Goal: Task Accomplishment & Management: Complete application form

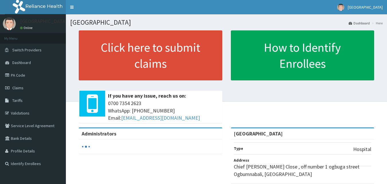
click at [13, 74] on link "PA Code" at bounding box center [33, 75] width 66 height 13
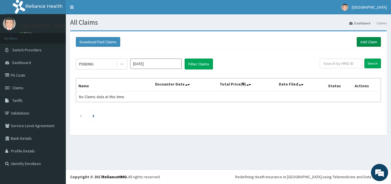
click at [365, 43] on link "Add Claim" at bounding box center [369, 42] width 24 height 10
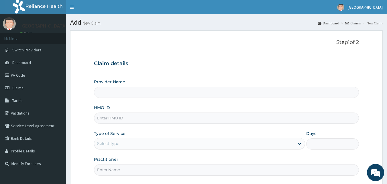
click at [211, 120] on input "HMO ID" at bounding box center [226, 117] width 265 height 11
type input "[GEOGRAPHIC_DATA]"
type input "DCH/10028/A"
click at [155, 145] on div "Select type" at bounding box center [194, 143] width 200 height 9
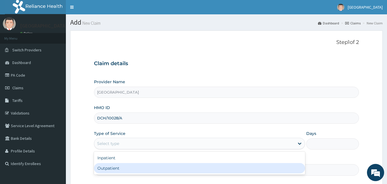
click at [138, 167] on div "Outpatient" at bounding box center [199, 168] width 211 height 10
type input "1"
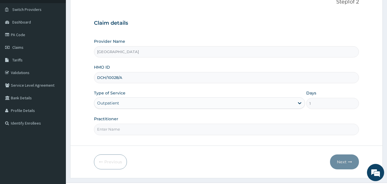
scroll to position [46, 0]
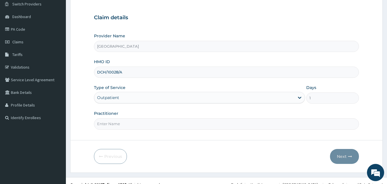
click at [131, 122] on input "Practitioner" at bounding box center [226, 123] width 265 height 11
type input "dr ken izuchukwu"
click at [342, 154] on button "Next" at bounding box center [344, 156] width 29 height 15
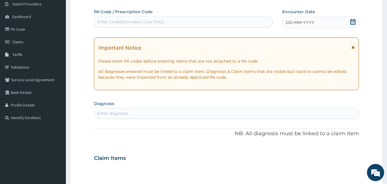
click at [162, 19] on div "Enter Code(Secondary Care Only)" at bounding box center [130, 22] width 67 height 6
paste input "PA/3700B6"
type input "PA/3700B6"
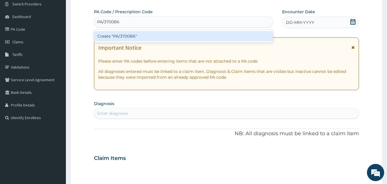
click at [146, 36] on div "Create "PA/3700B6"" at bounding box center [183, 36] width 179 height 10
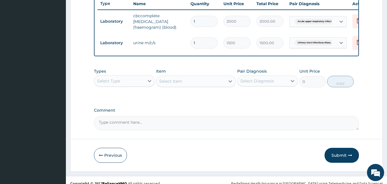
scroll to position [227, 0]
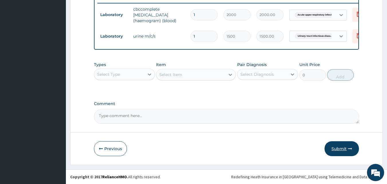
click at [338, 149] on button "Submit" at bounding box center [342, 148] width 34 height 15
